Goal: Task Accomplishment & Management: Manage account settings

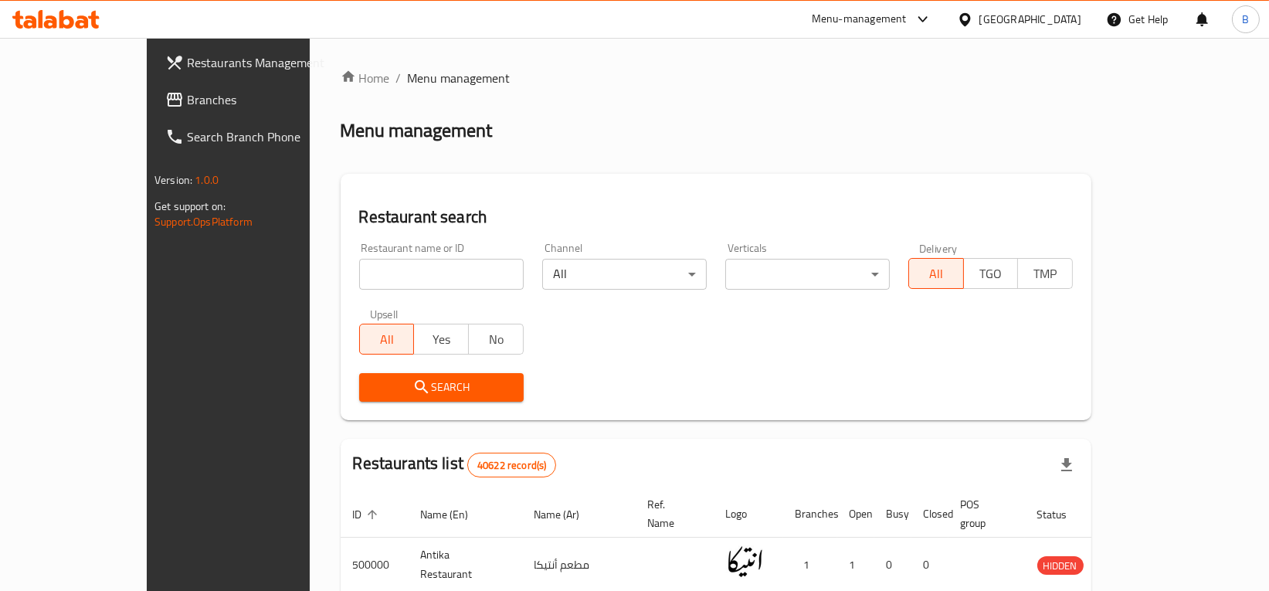
click at [374, 272] on input "search" at bounding box center [441, 274] width 165 height 31
type input "[PERSON_NAME]"
click at [413, 386] on icon "submit" at bounding box center [422, 387] width 19 height 19
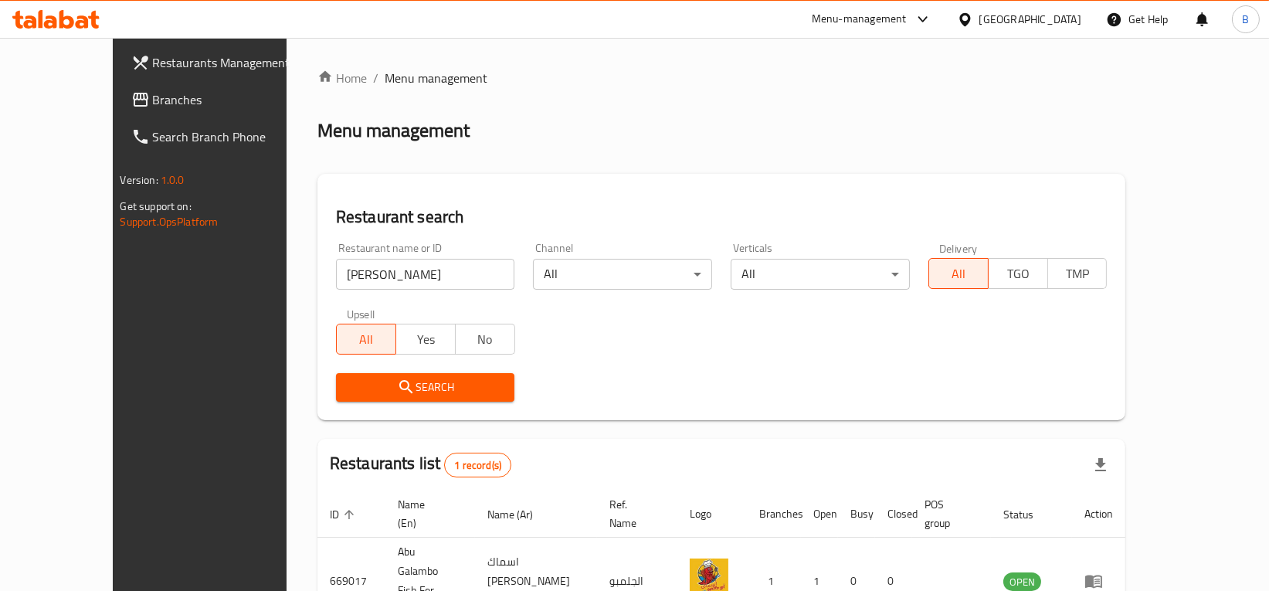
scroll to position [67, 0]
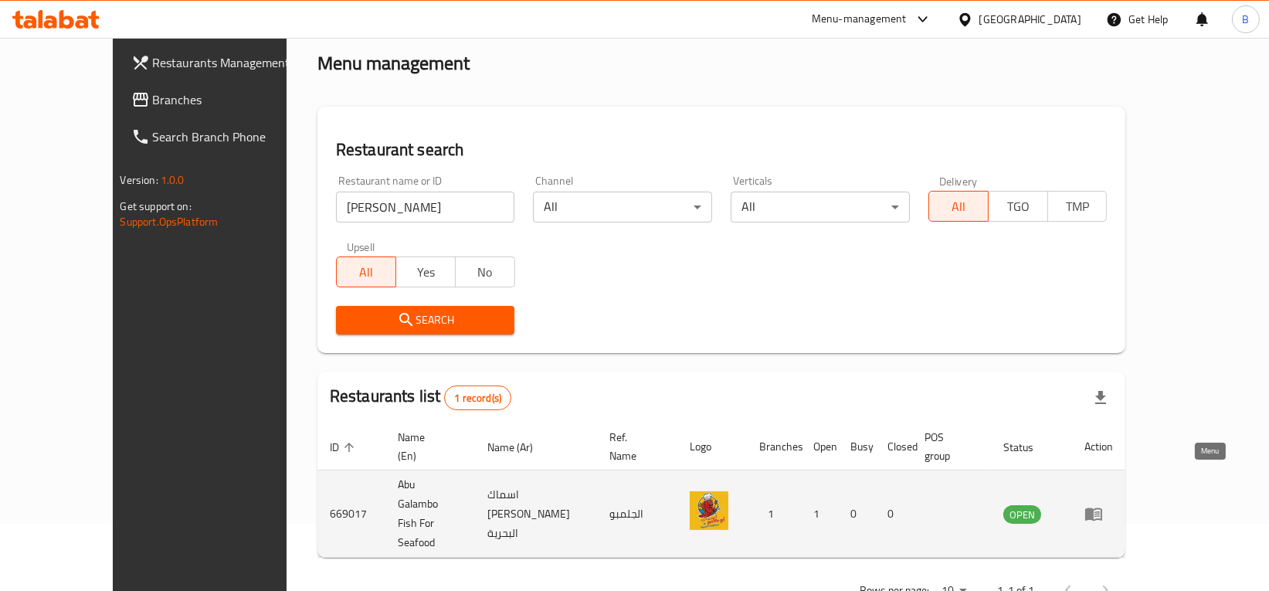
click at [1103, 504] on icon "enhanced table" at bounding box center [1094, 513] width 19 height 19
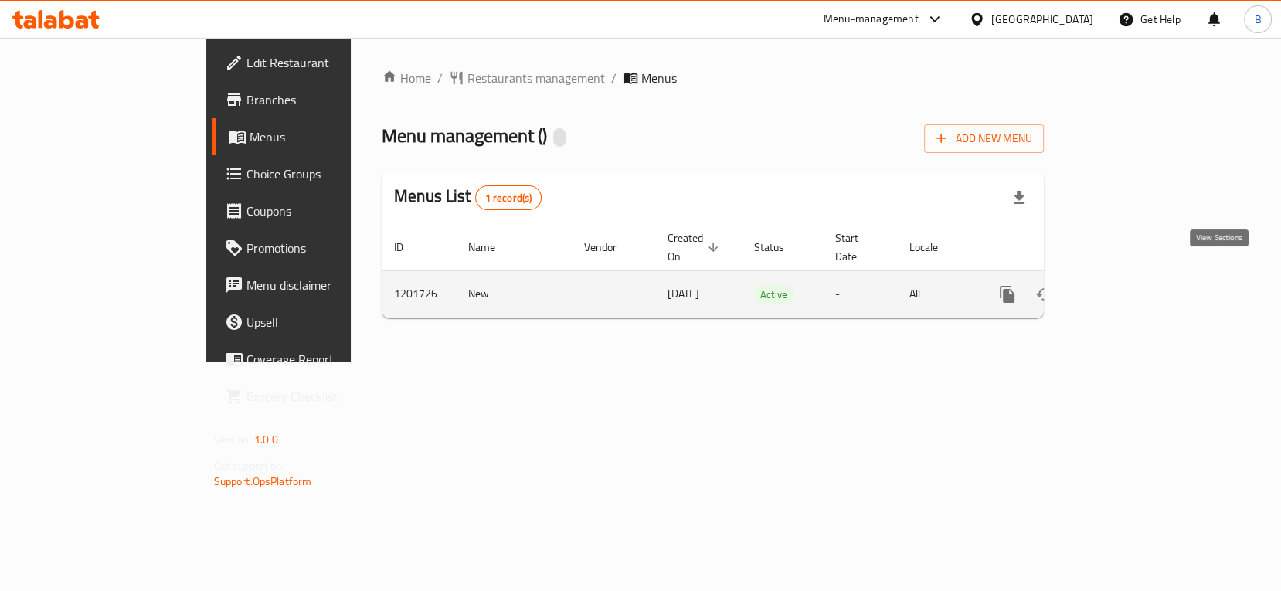
click at [1126, 287] on icon "enhanced table" at bounding box center [1119, 294] width 14 height 14
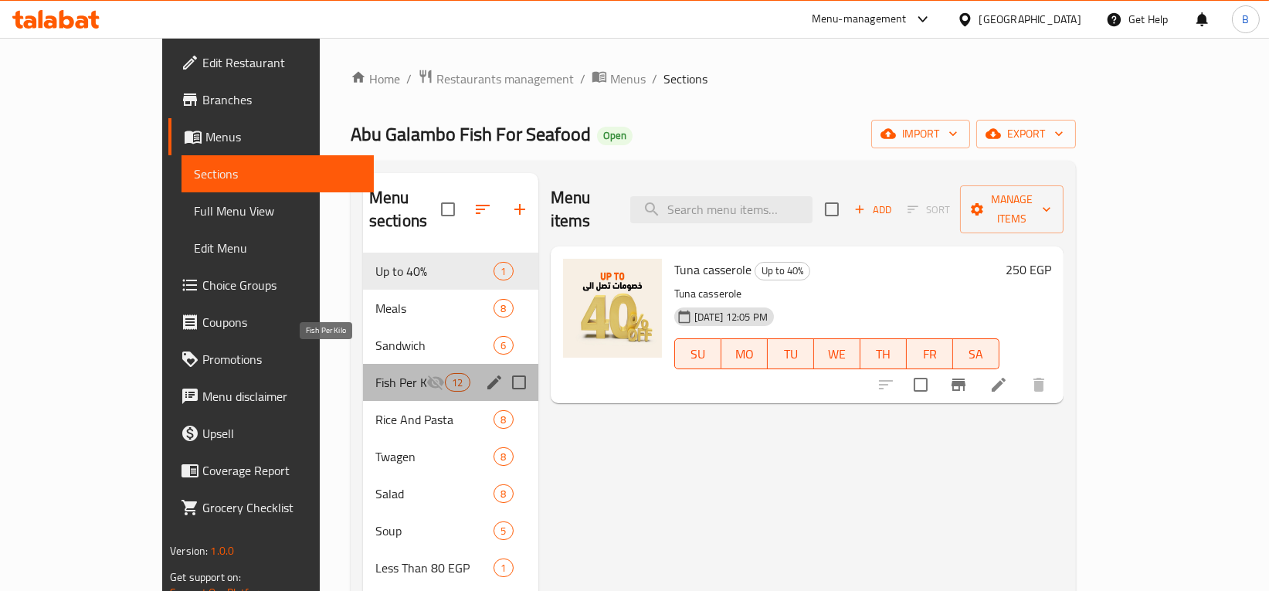
click at [375, 373] on span "Fish Per Kilo" at bounding box center [400, 382] width 51 height 19
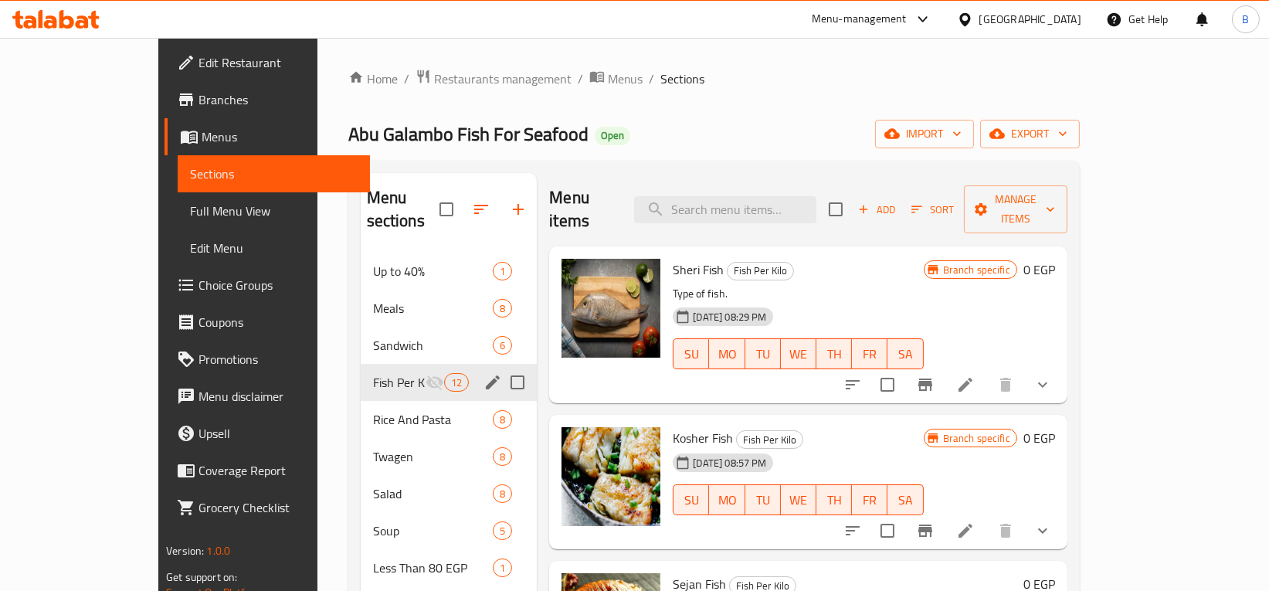
click at [501, 366] on input "Menu sections" at bounding box center [517, 382] width 32 height 32
checkbox input "true"
click at [426, 375] on icon "Menu sections" at bounding box center [434, 382] width 17 height 15
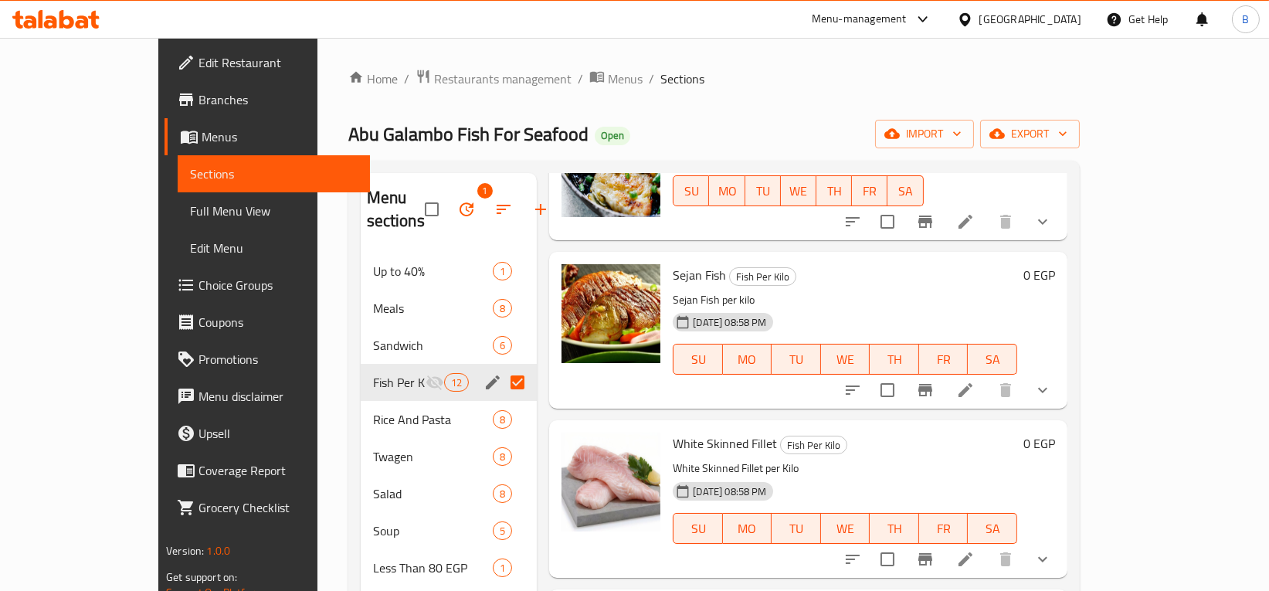
scroll to position [562, 0]
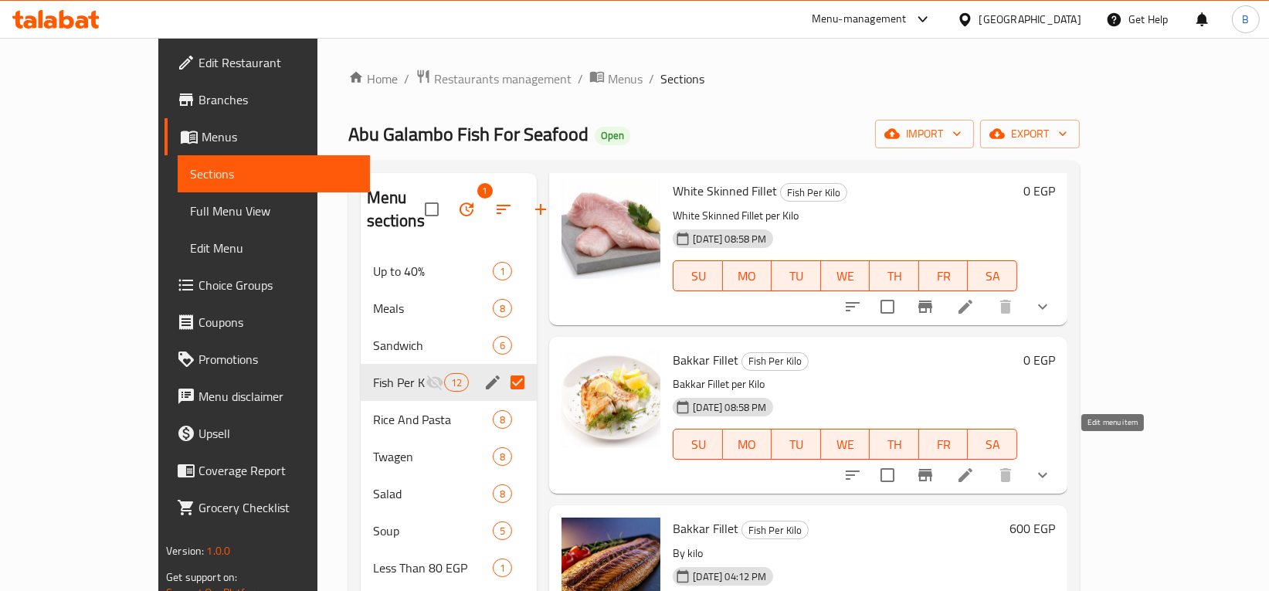
click at [975, 466] on icon at bounding box center [965, 475] width 19 height 19
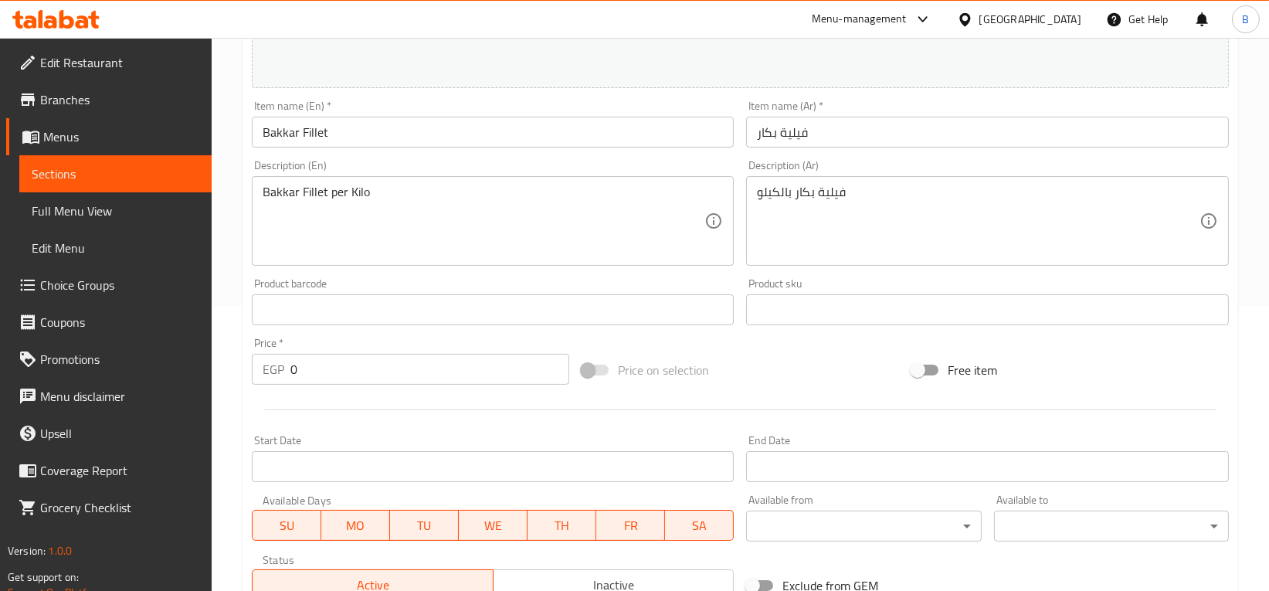
scroll to position [285, 0]
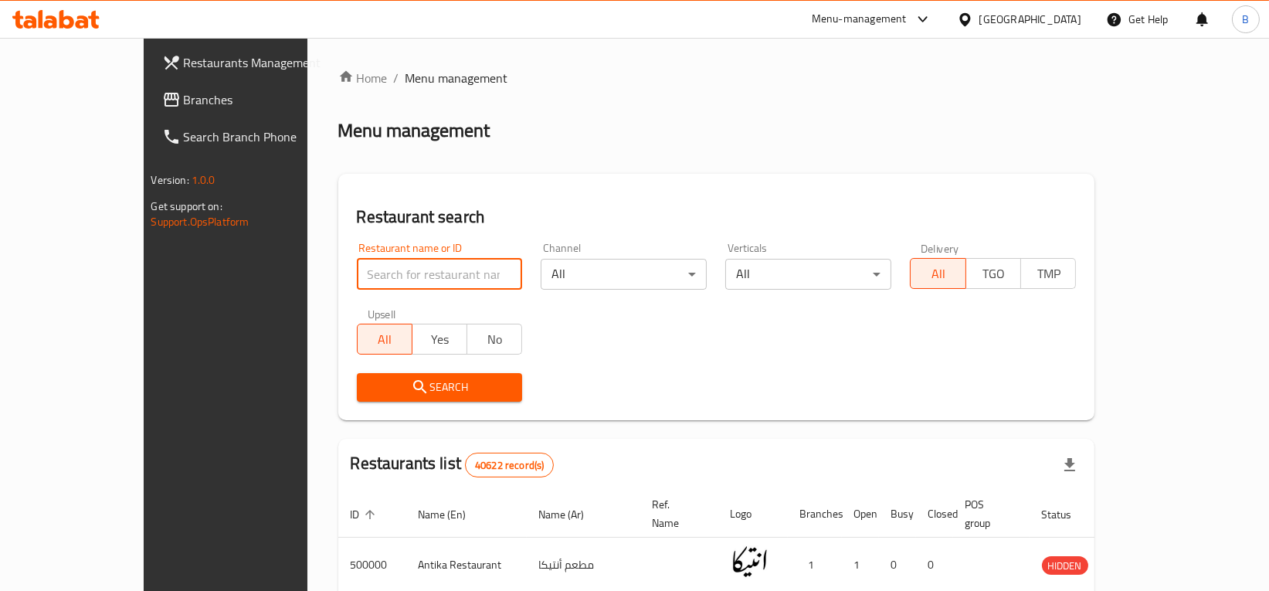
click at [393, 279] on input "search" at bounding box center [440, 274] width 166 height 31
type input "[PERSON_NAME]"
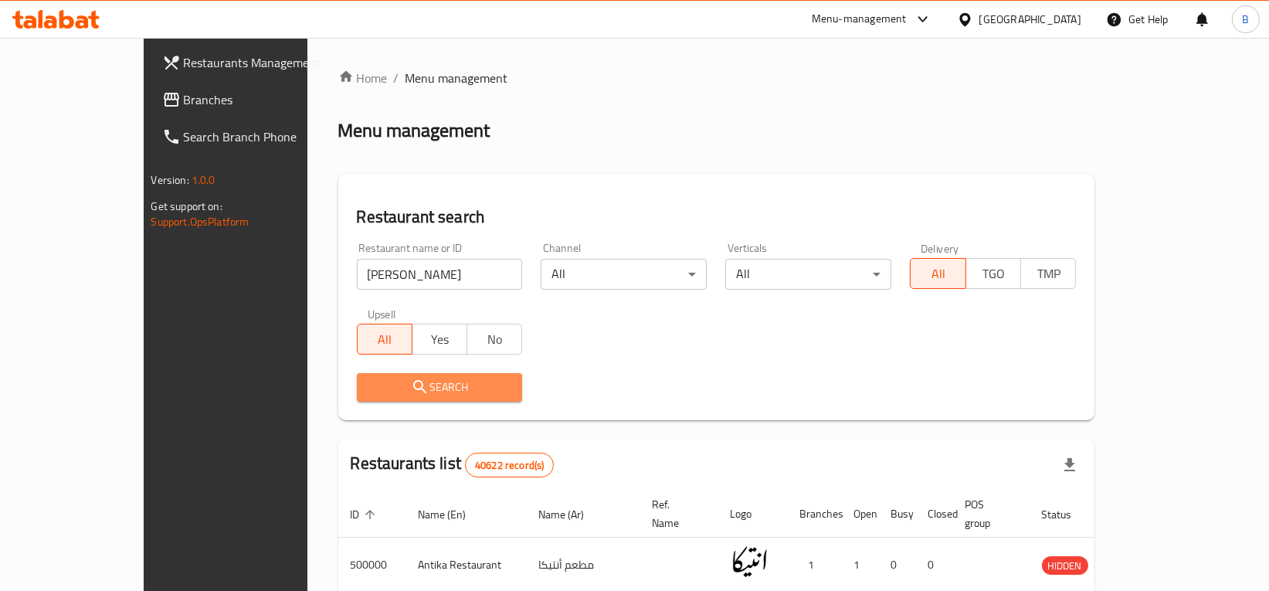
click at [388, 397] on button "Search" at bounding box center [440, 387] width 166 height 29
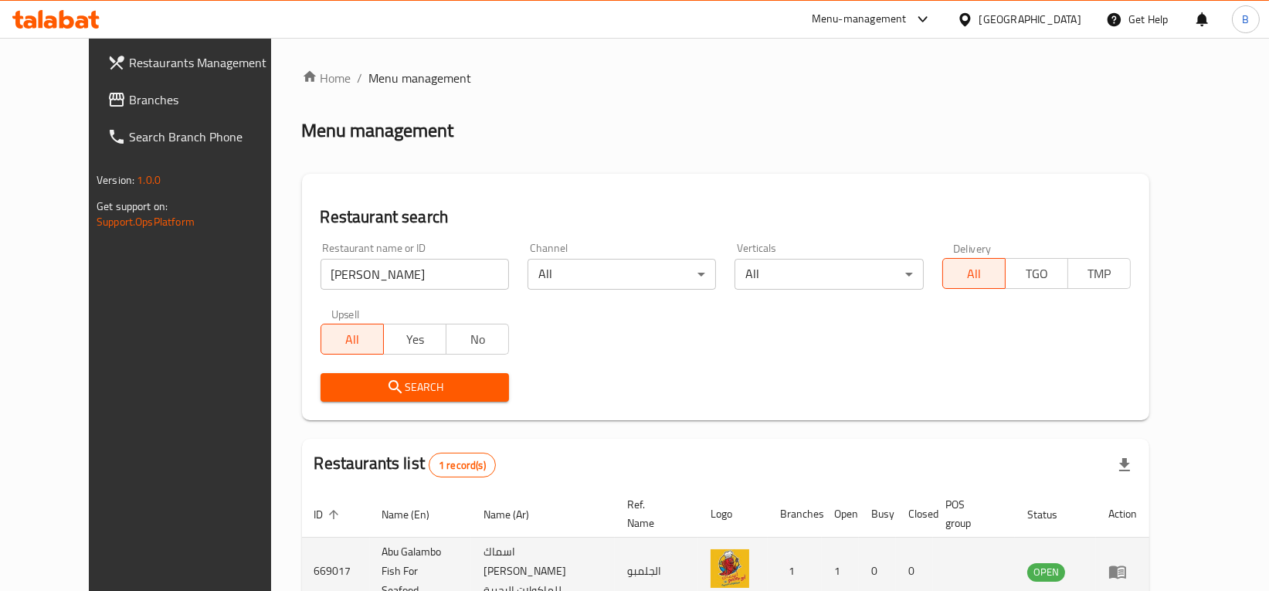
click at [1127, 562] on icon "enhanced table" at bounding box center [1118, 571] width 19 height 19
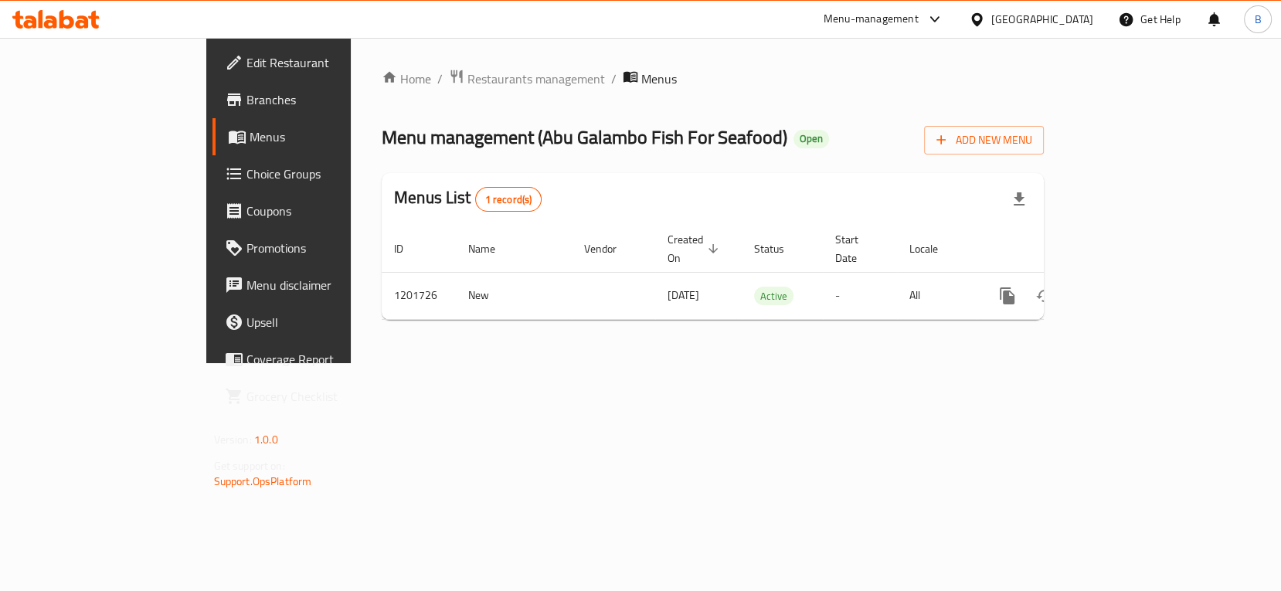
click at [562, 363] on div "Home / Restaurants management / Menus Menu management ( Abu Galambo Fish For Se…" at bounding box center [713, 200] width 724 height 325
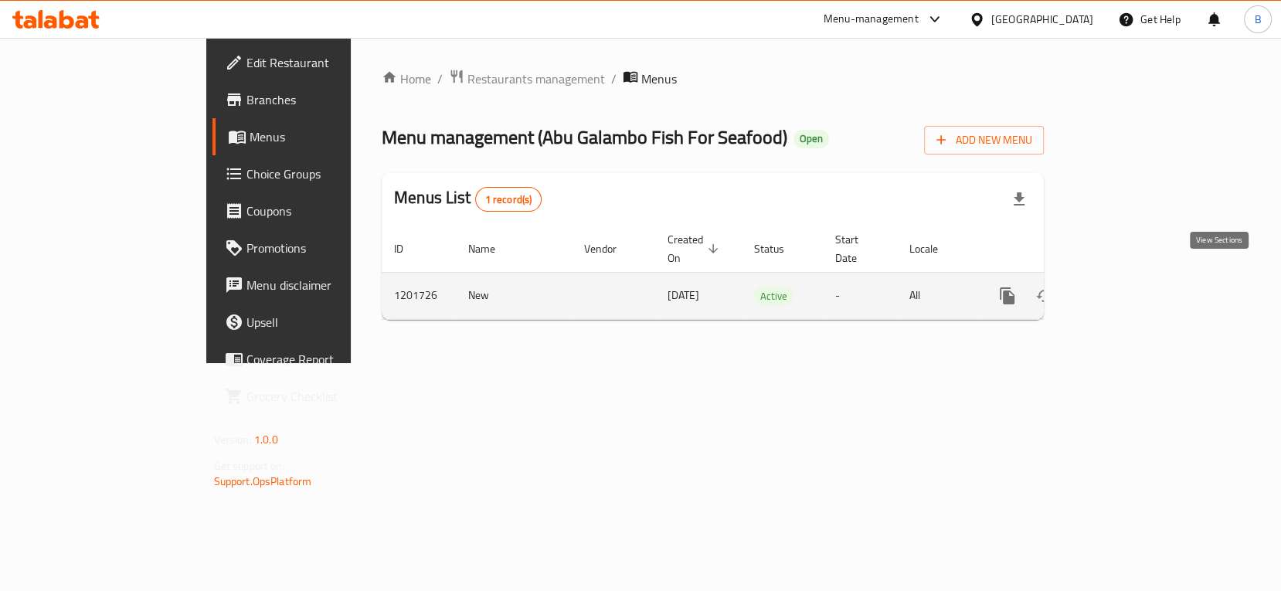
click at [1128, 287] on icon "enhanced table" at bounding box center [1118, 296] width 19 height 19
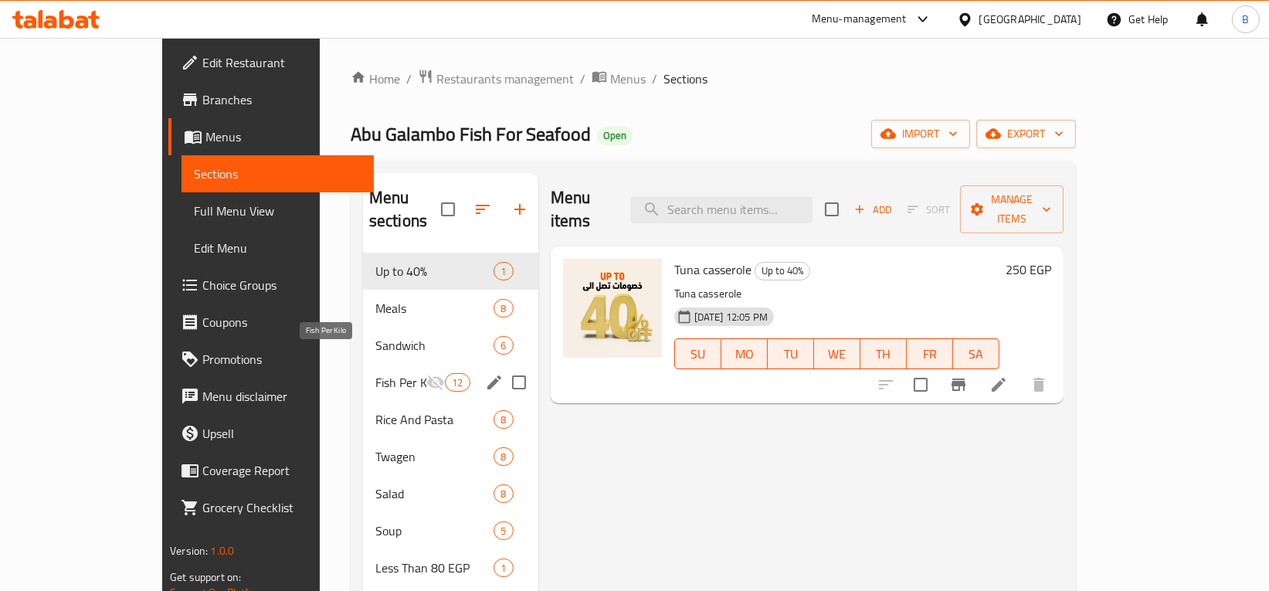
click at [375, 373] on span "Fish Per Kilo" at bounding box center [400, 382] width 51 height 19
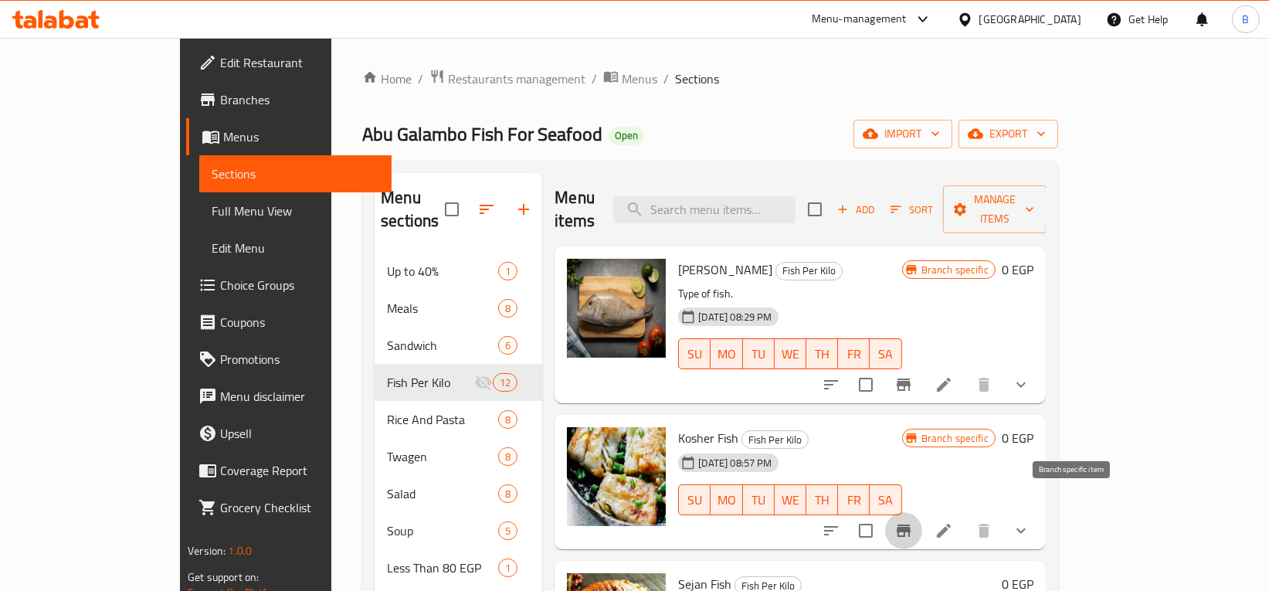
click at [913, 521] on icon "Branch-specific-item" at bounding box center [904, 530] width 19 height 19
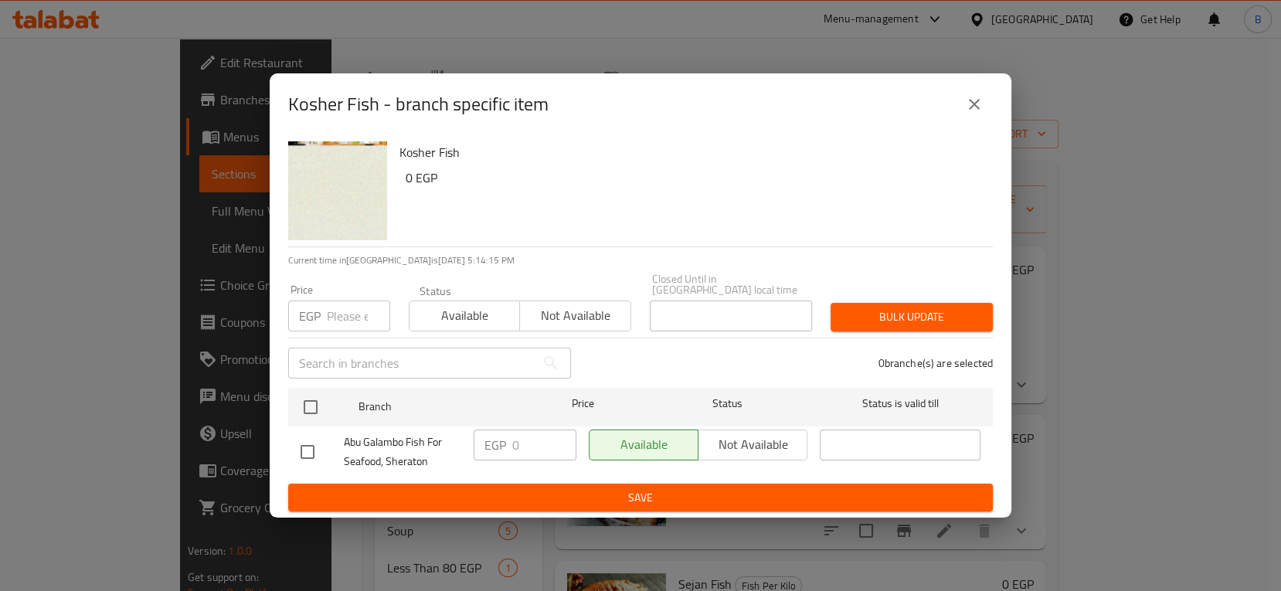
click at [978, 104] on icon "close" at bounding box center [974, 104] width 19 height 19
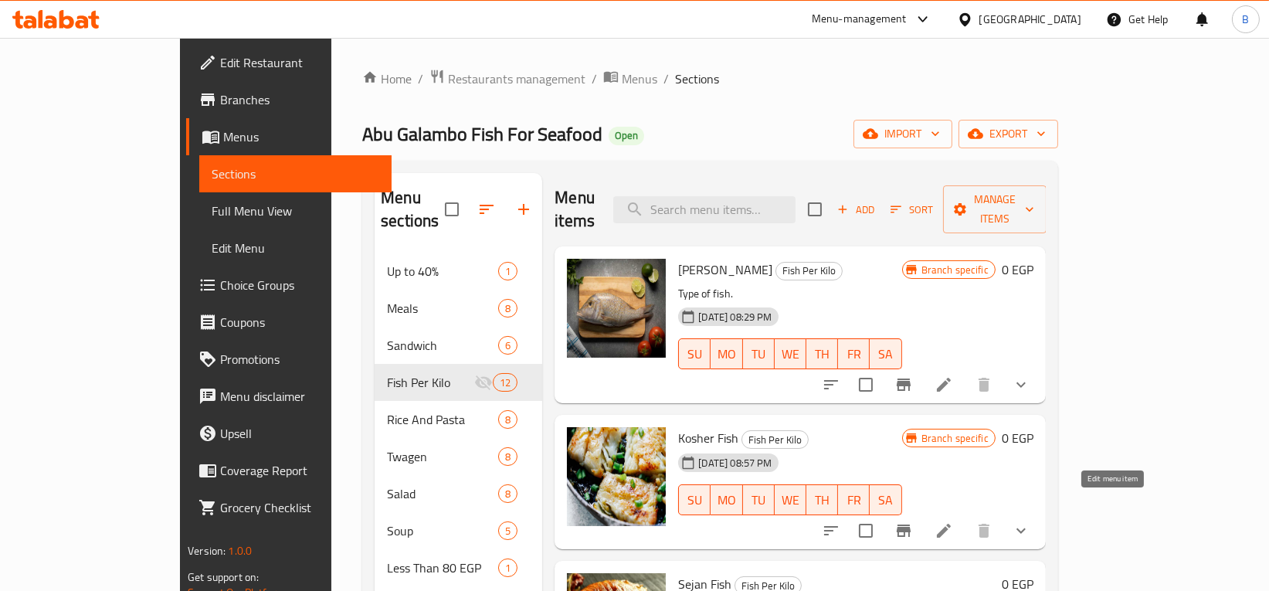
click at [953, 521] on icon at bounding box center [944, 530] width 19 height 19
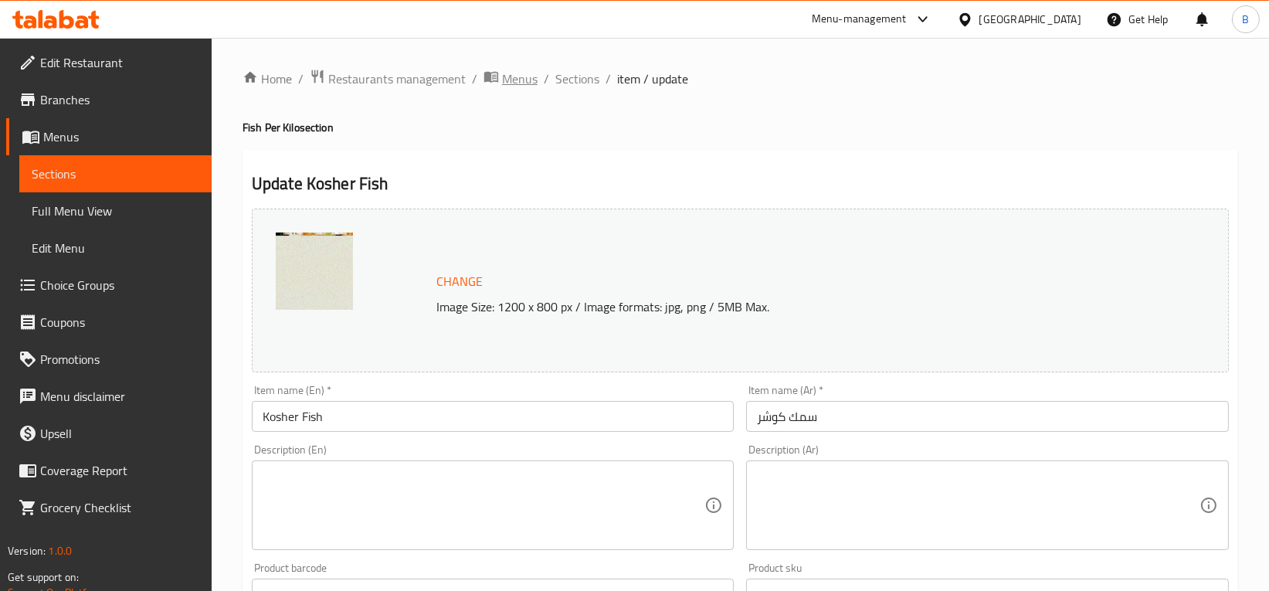
click at [514, 76] on span "Menus" at bounding box center [520, 79] width 36 height 19
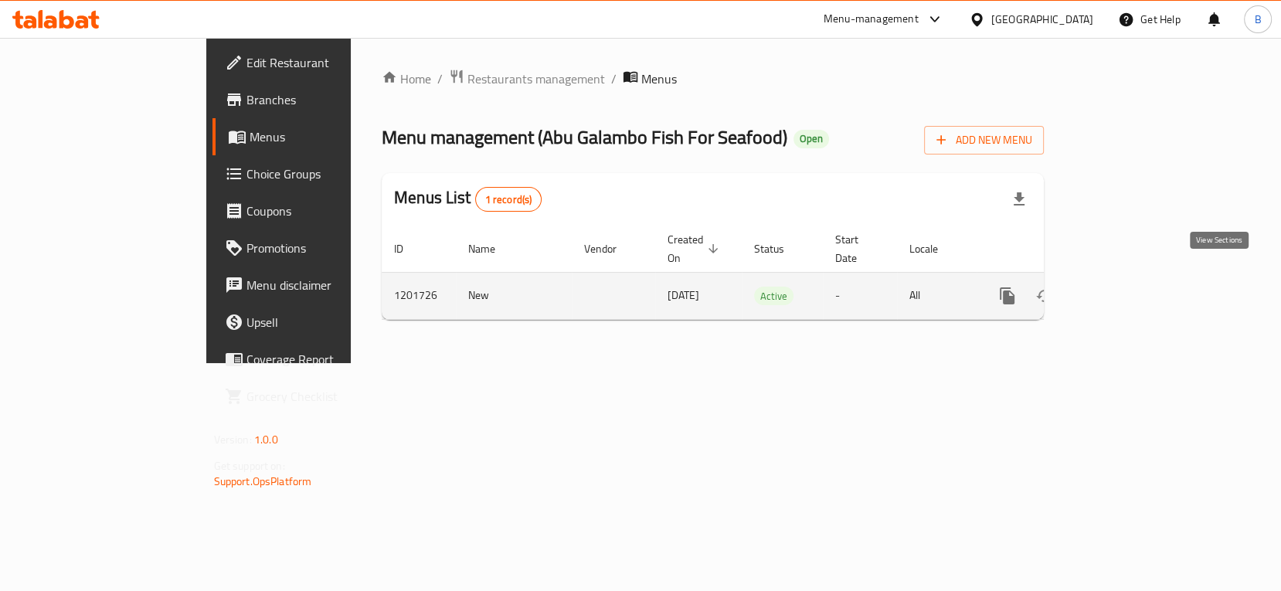
click at [1126, 289] on icon "enhanced table" at bounding box center [1119, 296] width 14 height 14
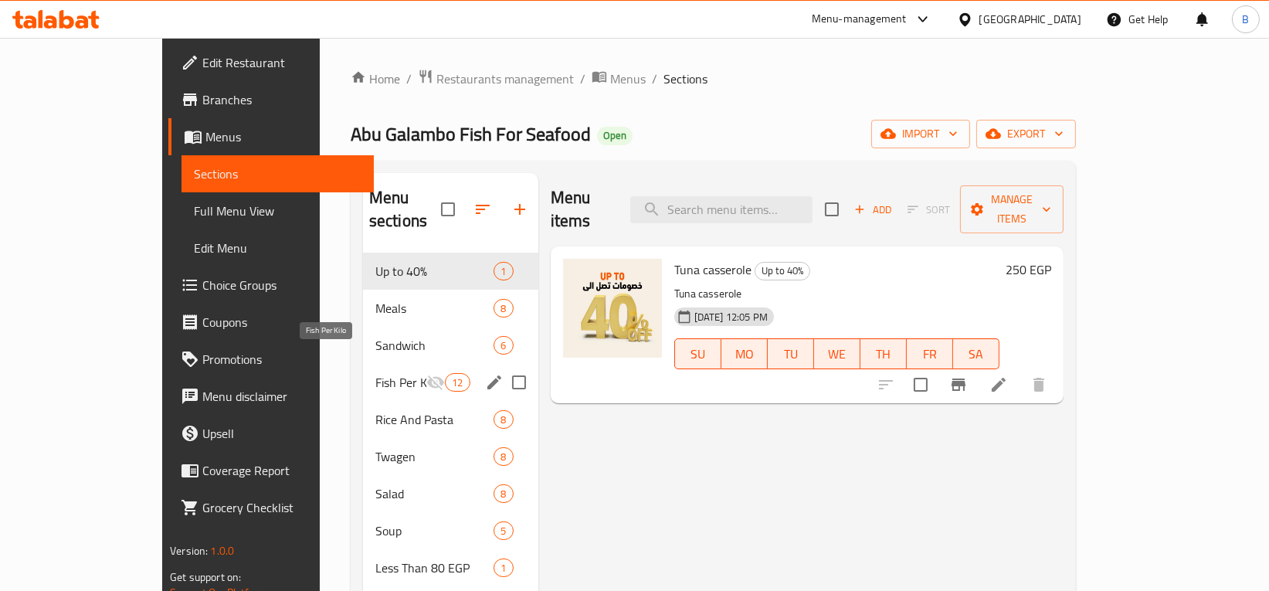
click at [375, 373] on span "Fish Per Kilo" at bounding box center [400, 382] width 51 height 19
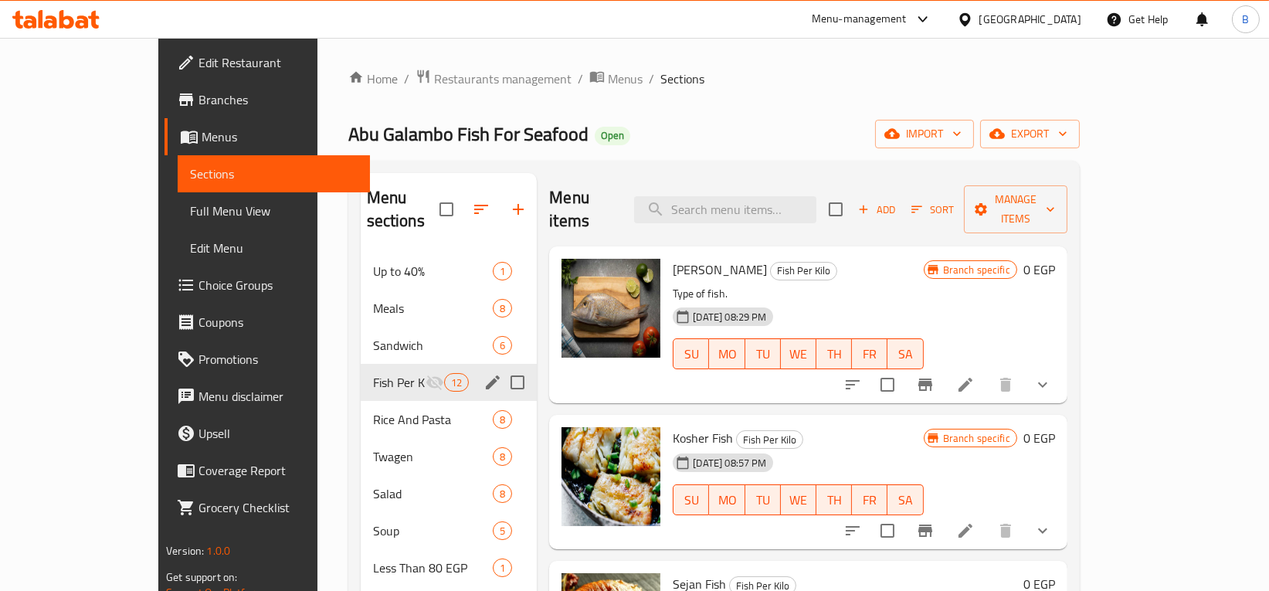
click at [501, 366] on input "Menu sections" at bounding box center [517, 382] width 32 height 32
checkbox input "true"
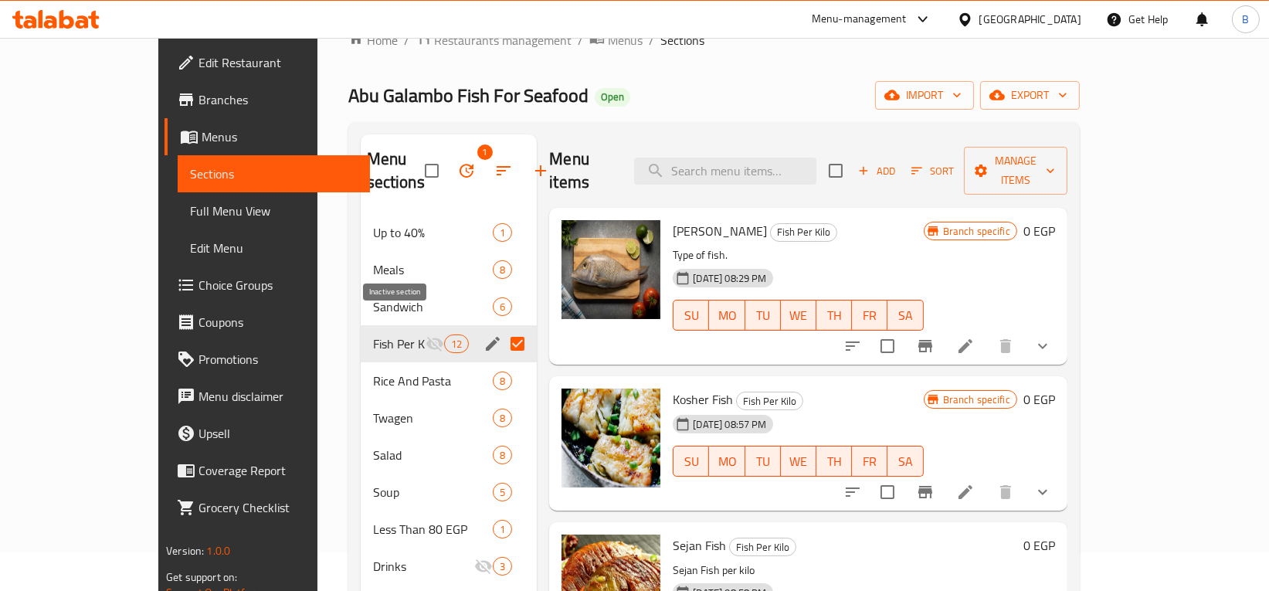
click at [426, 335] on icon "Menu sections" at bounding box center [435, 344] width 19 height 19
click at [484, 335] on icon "edit" at bounding box center [493, 344] width 19 height 19
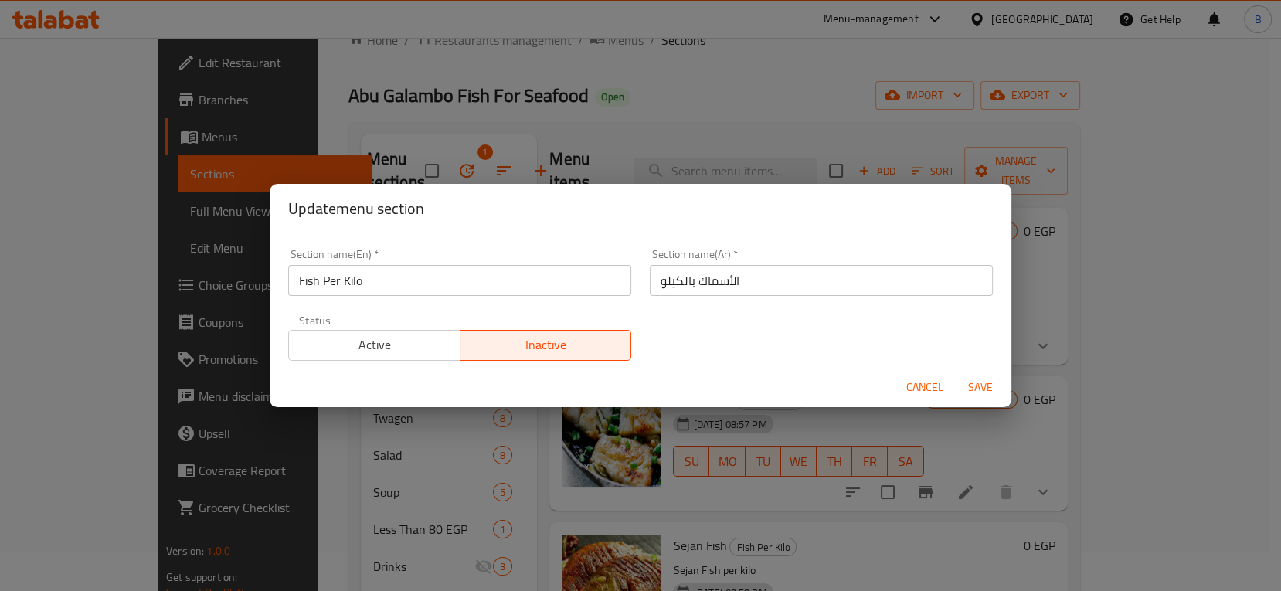
click at [407, 352] on span "Active" at bounding box center [374, 345] width 159 height 22
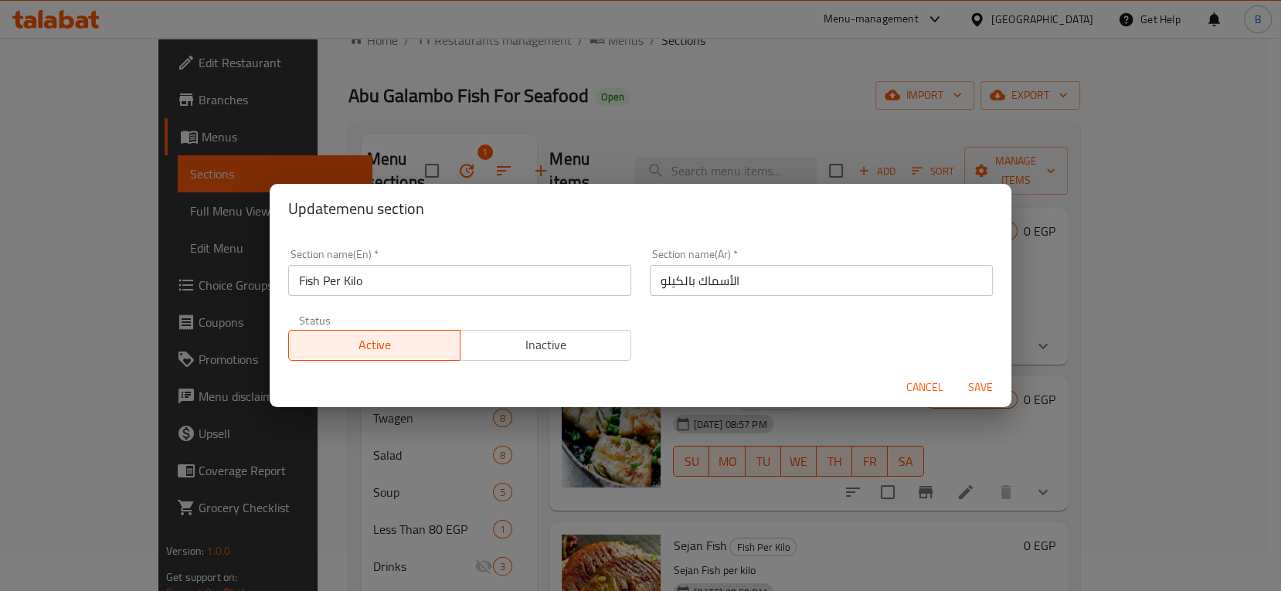
click at [993, 388] on span "Save" at bounding box center [980, 387] width 37 height 19
